Goal: Task Accomplishment & Management: Use online tool/utility

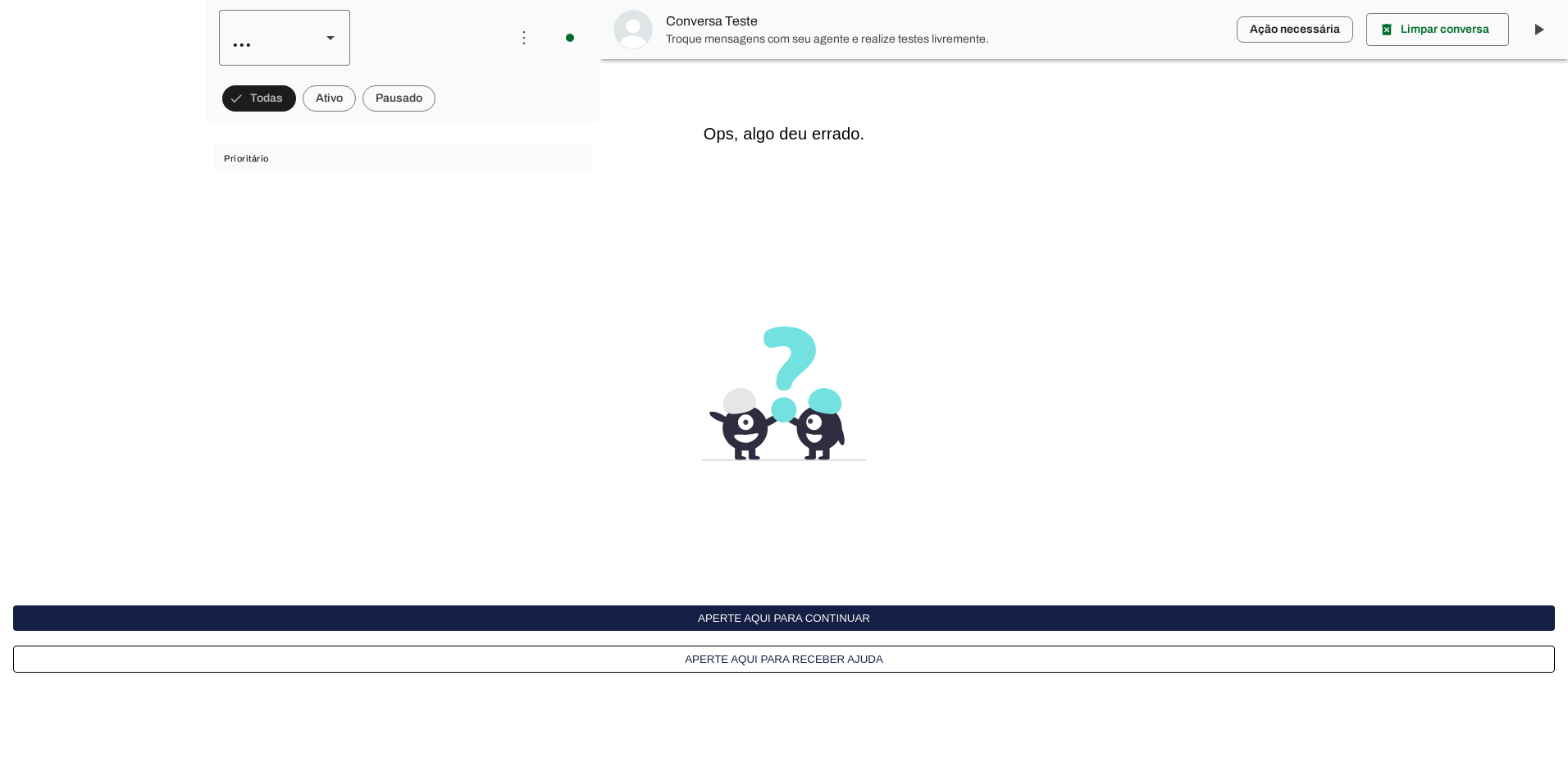
scroll to position [423, 0]
click at [322, 98] on span at bounding box center [329, 98] width 54 height 39
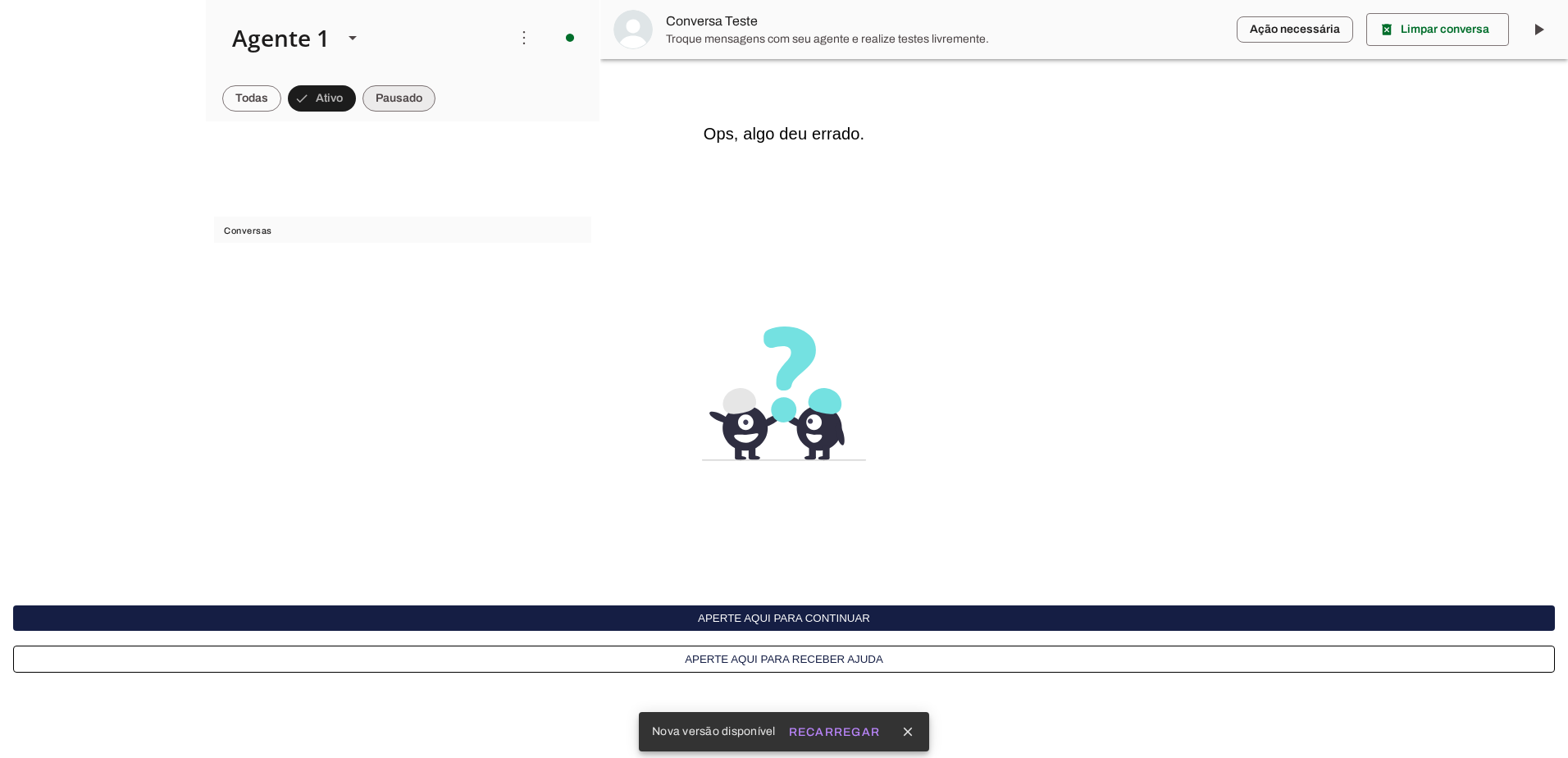
click at [407, 82] on span at bounding box center [398, 98] width 73 height 39
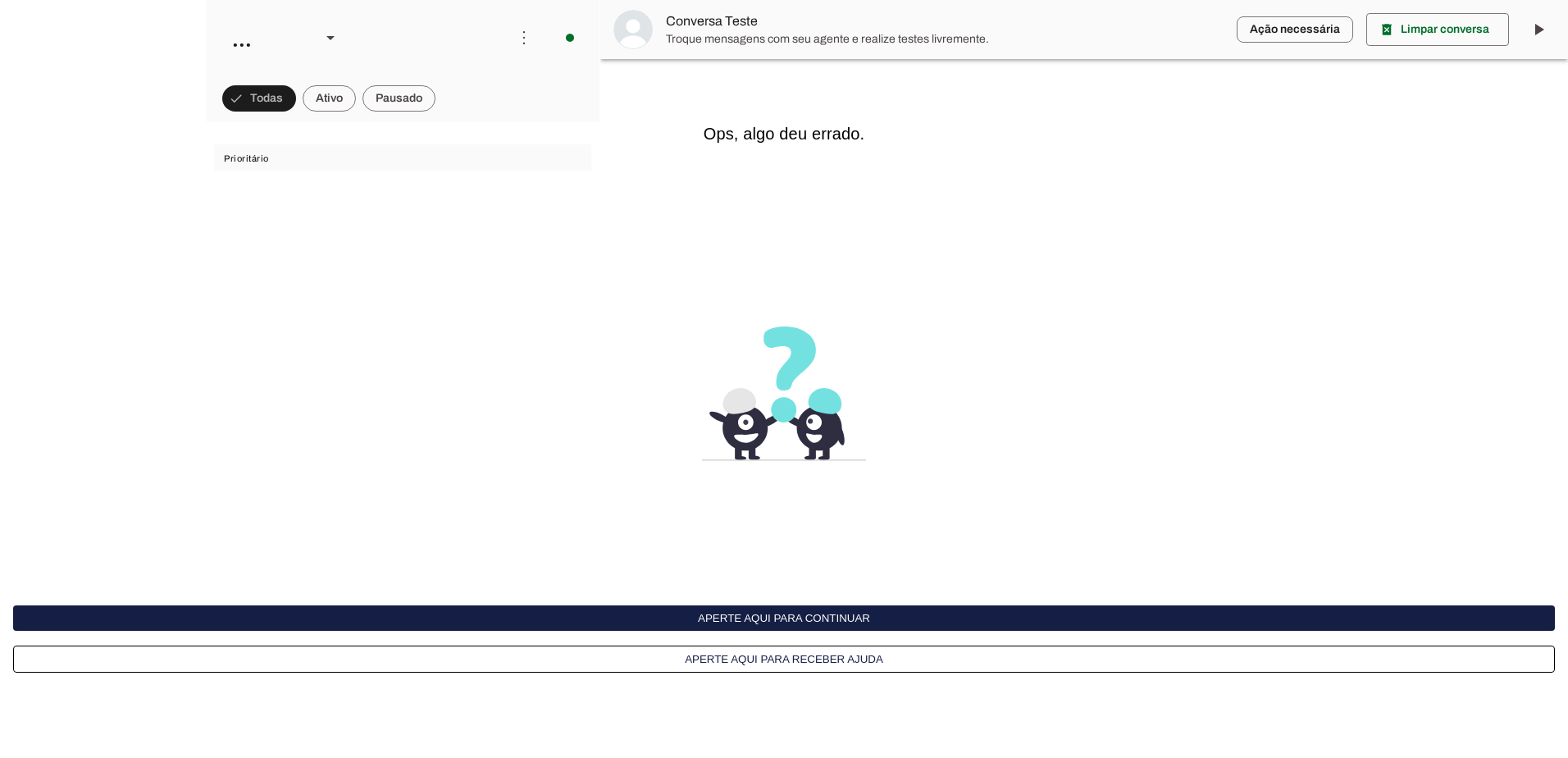
scroll to position [423, 0]
click at [781, 445] on img at bounding box center [784, 394] width 164 height 134
click at [788, 620] on button "Aperte aqui para continuar" at bounding box center [784, 618] width 1541 height 25
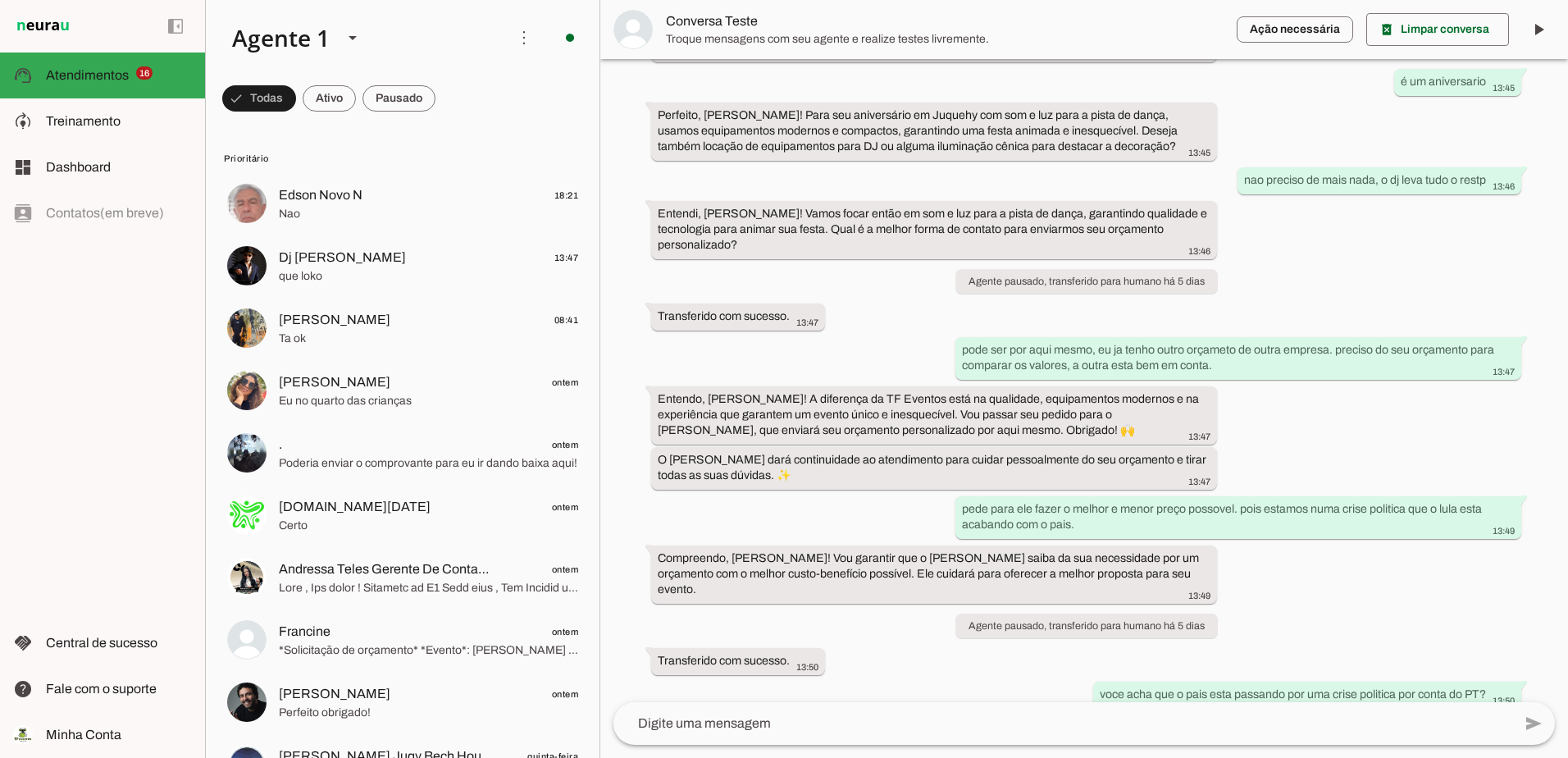
scroll to position [423, 0]
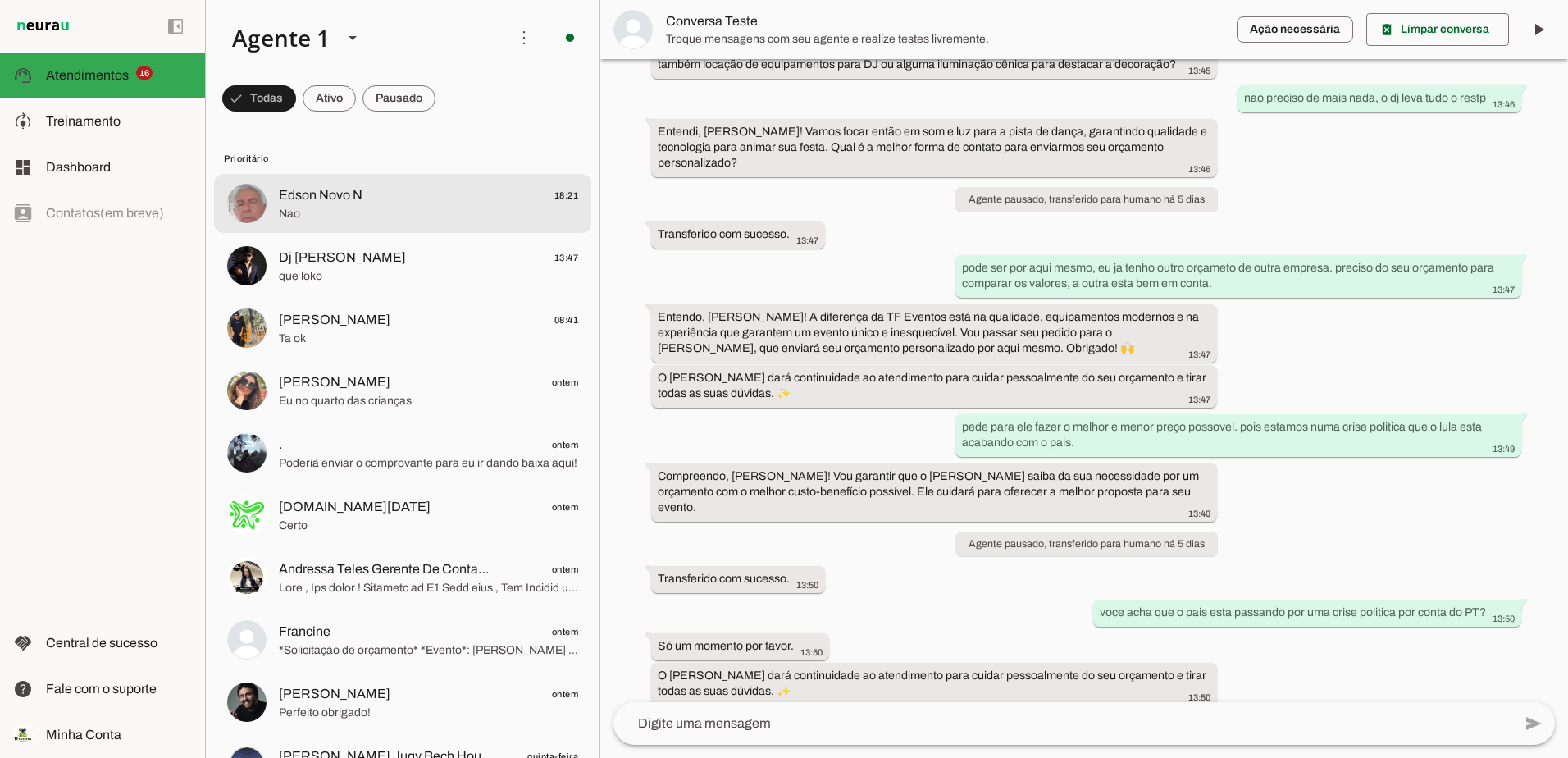
click at [350, 223] on div at bounding box center [428, 204] width 300 height 40
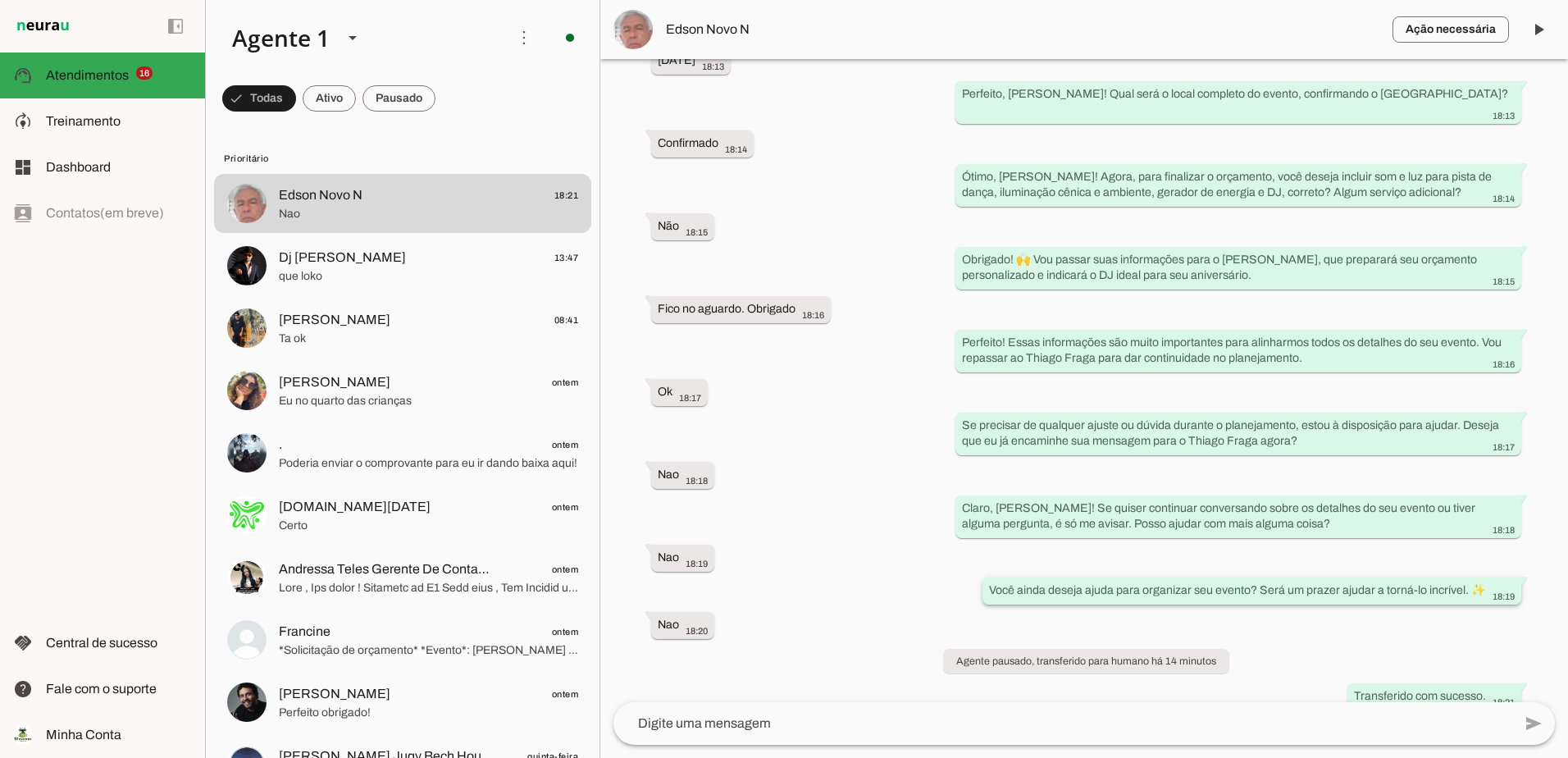
scroll to position [846, 0]
